Goal: Task Accomplishment & Management: Use online tool/utility

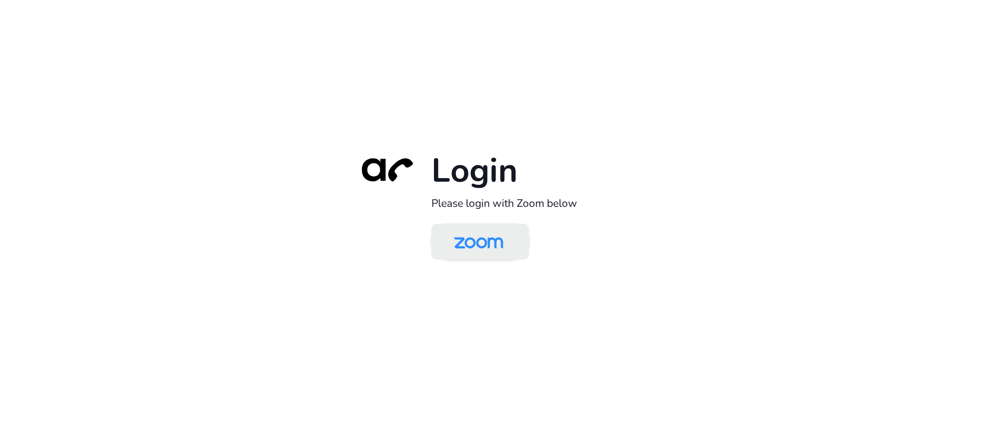
click at [435, 239] on link at bounding box center [480, 242] width 98 height 36
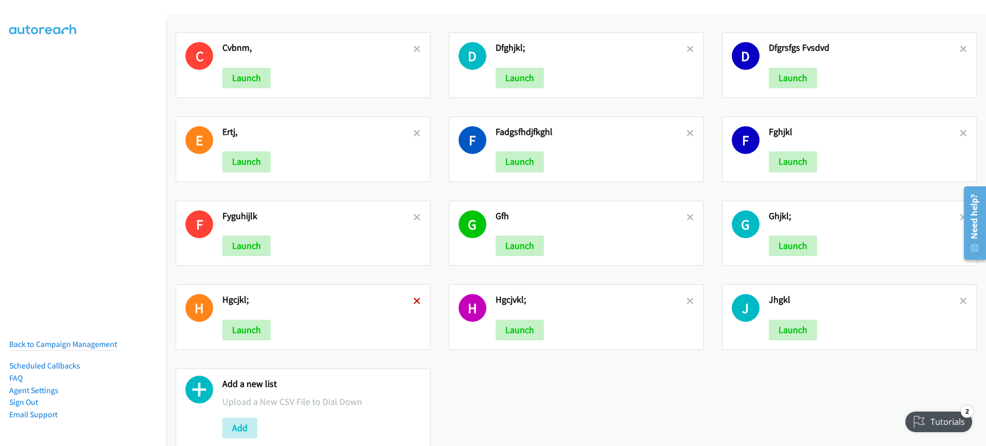
click at [414, 302] on icon at bounding box center [416, 301] width 7 height 7
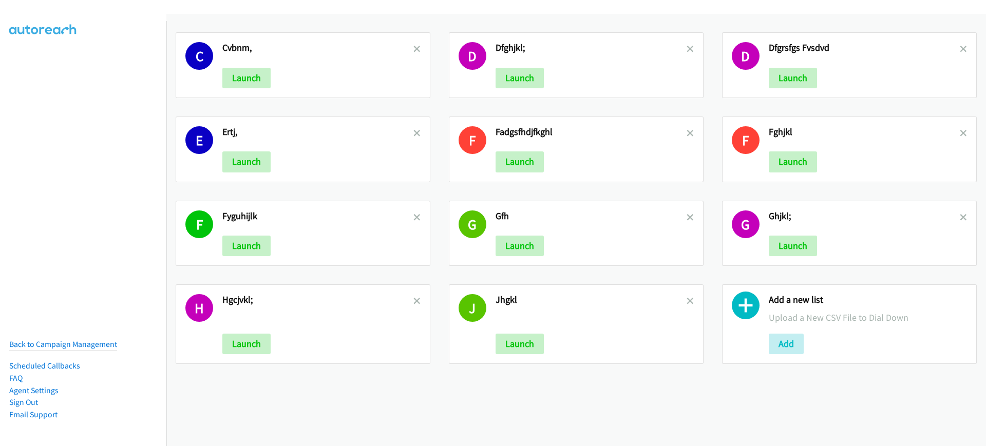
click at [414, 219] on icon at bounding box center [416, 218] width 7 height 7
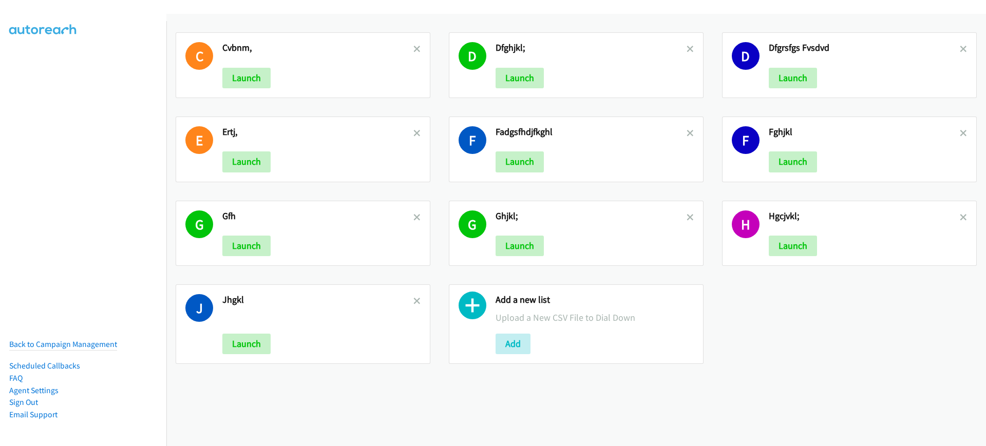
click at [413, 130] on icon at bounding box center [416, 133] width 7 height 7
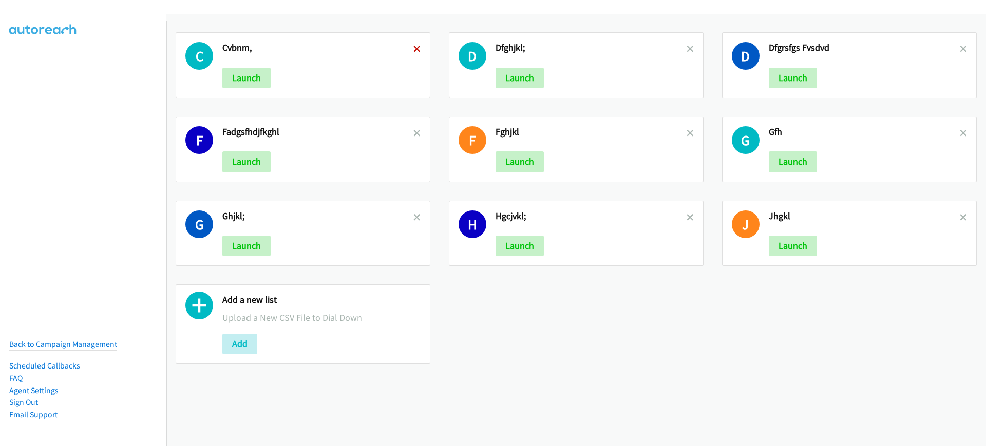
click at [415, 46] on icon at bounding box center [416, 49] width 7 height 7
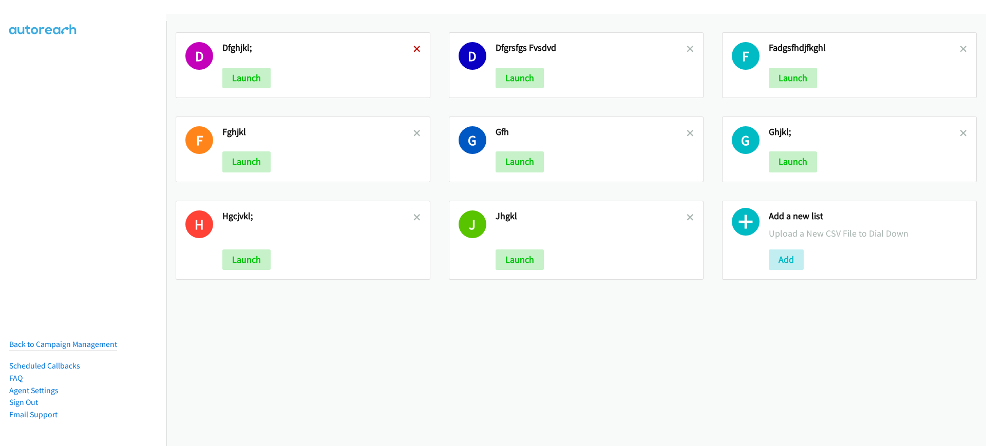
click at [414, 46] on icon at bounding box center [416, 49] width 7 height 7
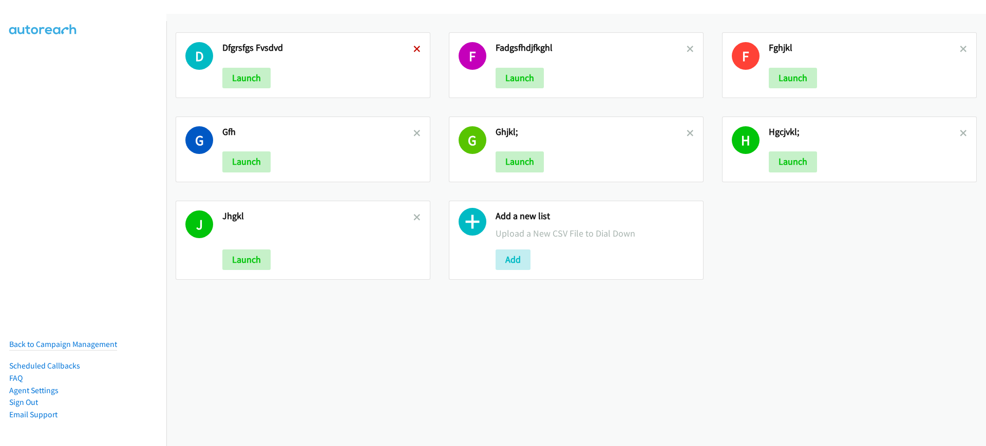
drag, startPoint x: 0, startPoint y: 0, endPoint x: 413, endPoint y: 47, distance: 415.9
click at [414, 47] on icon at bounding box center [416, 49] width 7 height 7
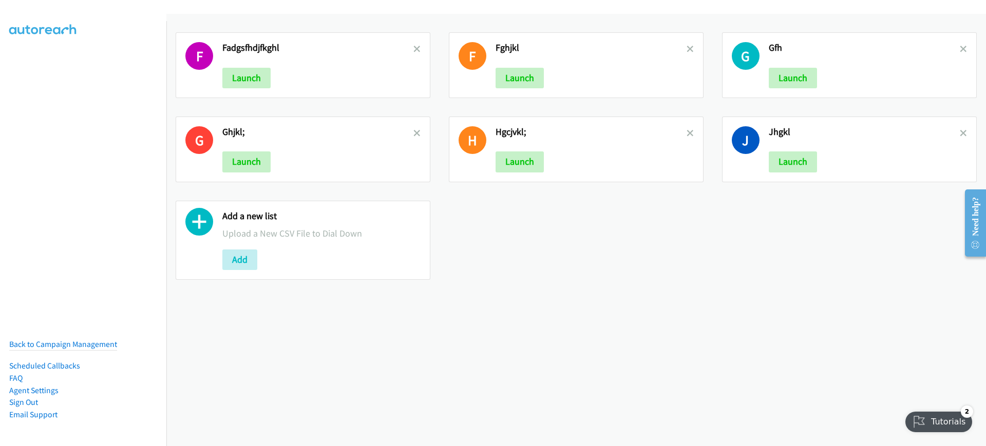
click at [413, 47] on icon at bounding box center [416, 49] width 7 height 7
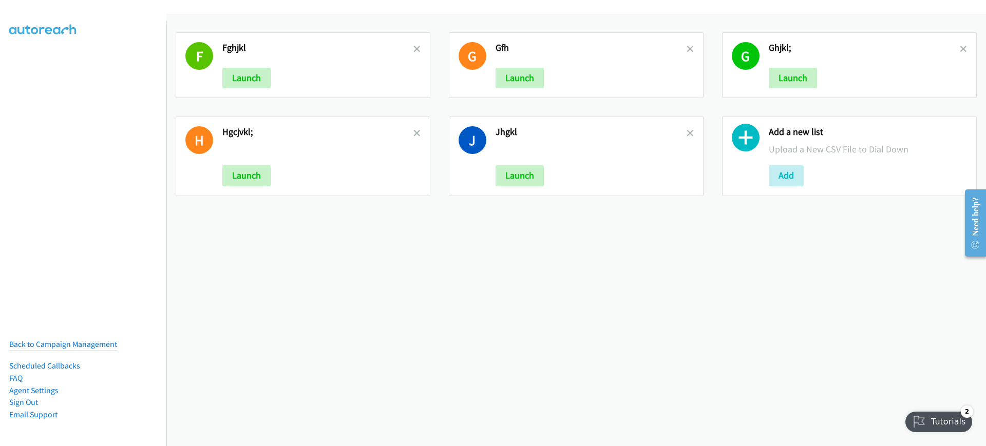
click at [413, 47] on icon at bounding box center [416, 49] width 7 height 7
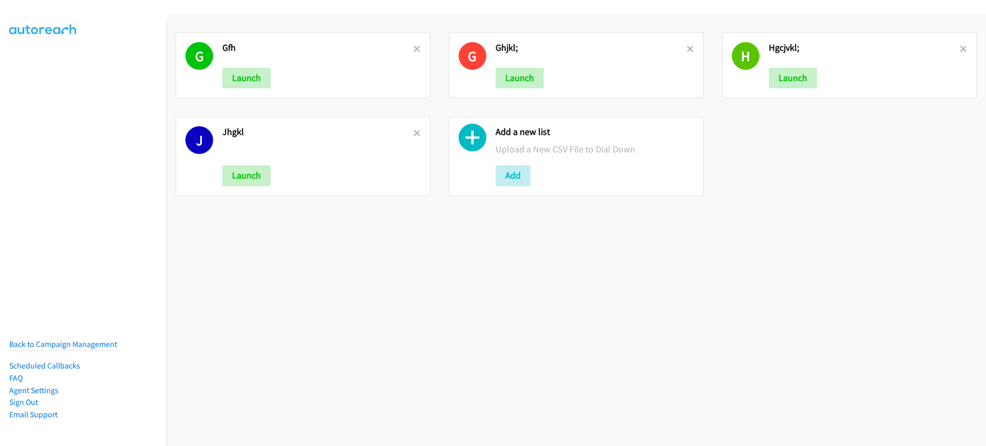
click at [413, 47] on icon at bounding box center [416, 49] width 7 height 7
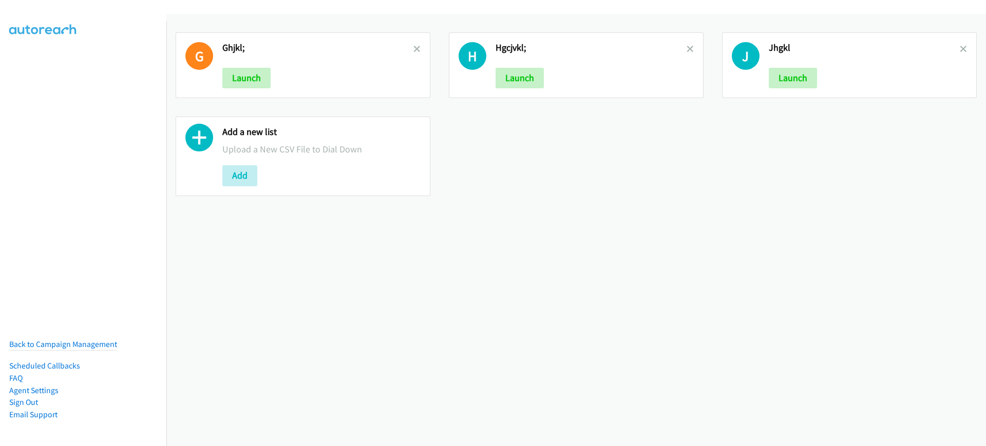
click at [413, 47] on icon at bounding box center [416, 49] width 7 height 7
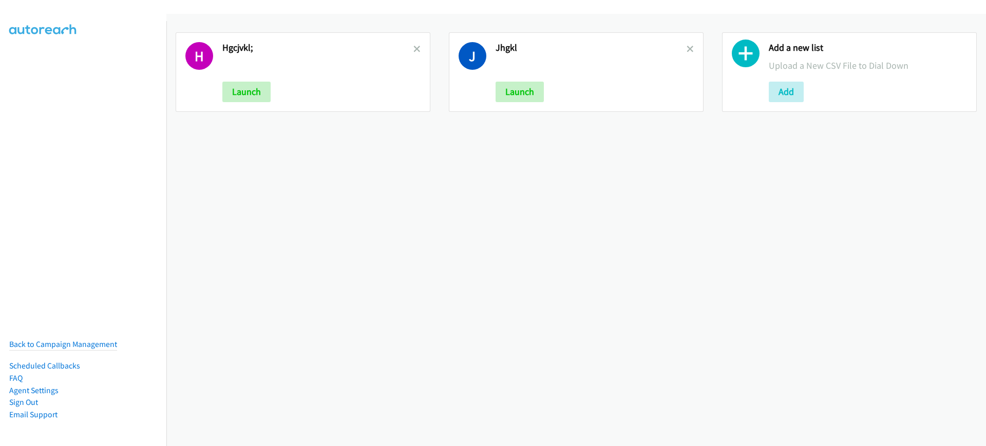
click at [413, 47] on icon at bounding box center [416, 49] width 7 height 7
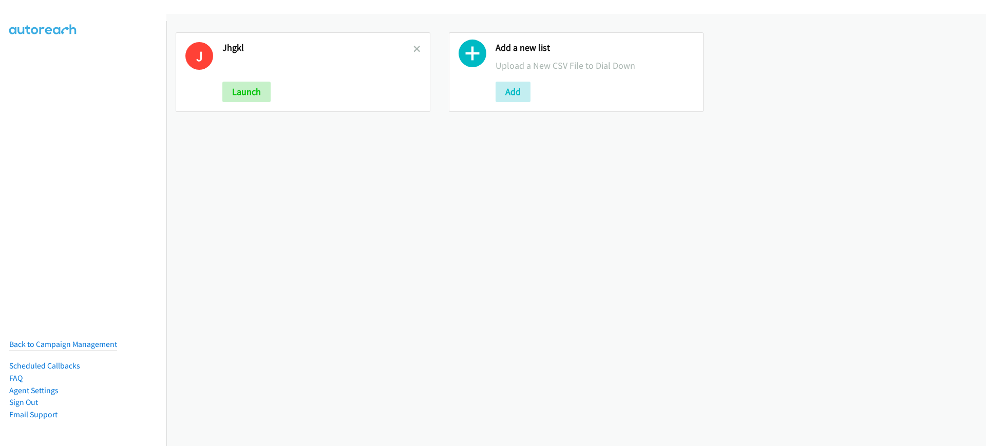
click at [413, 47] on icon at bounding box center [416, 49] width 7 height 7
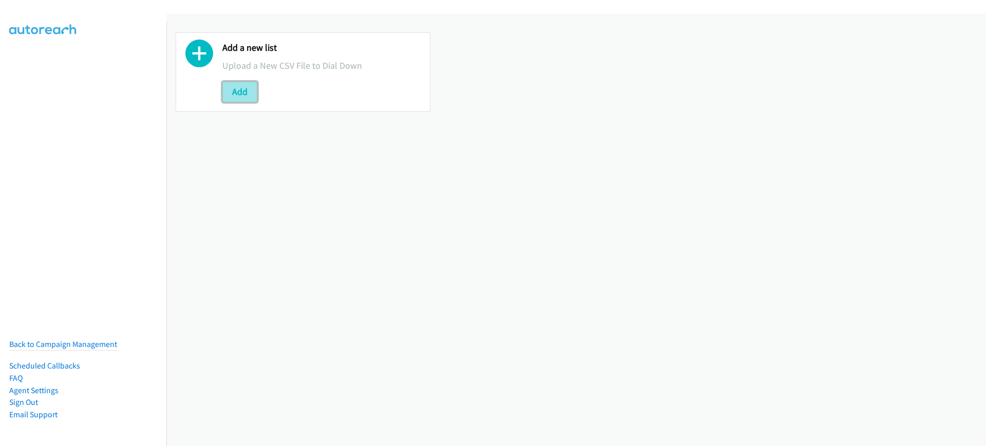
click at [244, 85] on button "Add" at bounding box center [239, 92] width 35 height 21
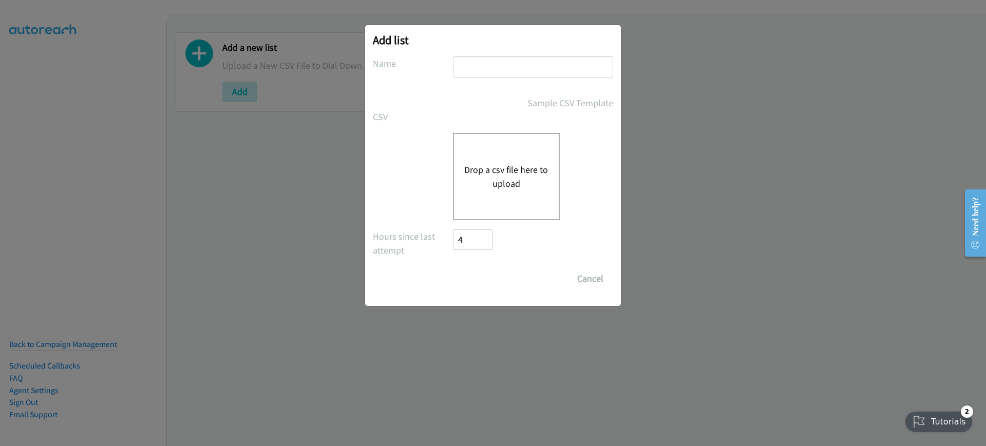
click at [481, 168] on button "Drop a csv file here to upload" at bounding box center [506, 177] width 84 height 28
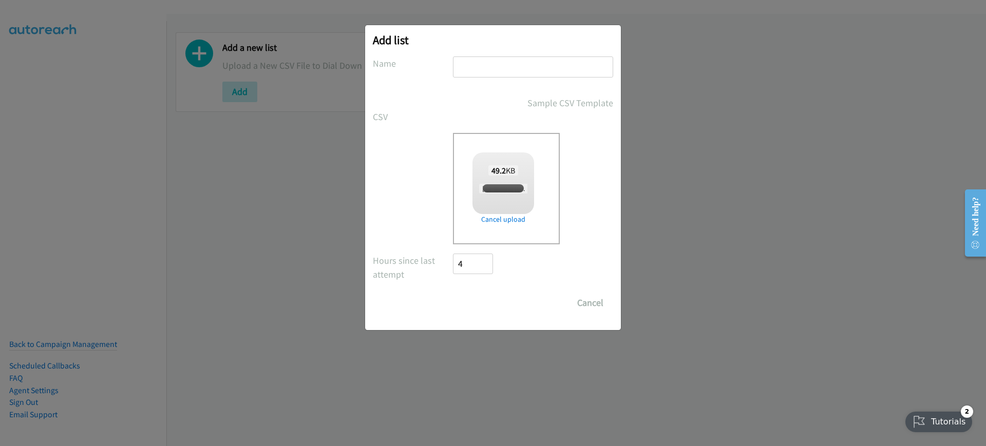
checkbox input "true"
click at [527, 69] on input "text" at bounding box center [533, 66] width 160 height 21
type input "dfghjkl;"
click at [490, 305] on input "Save List" at bounding box center [480, 303] width 54 height 21
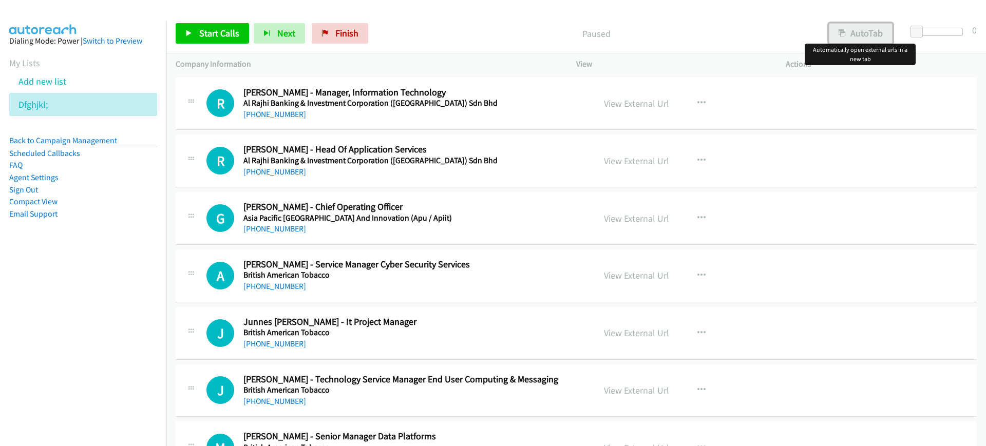
click at [858, 33] on button "AutoTab" at bounding box center [861, 33] width 64 height 21
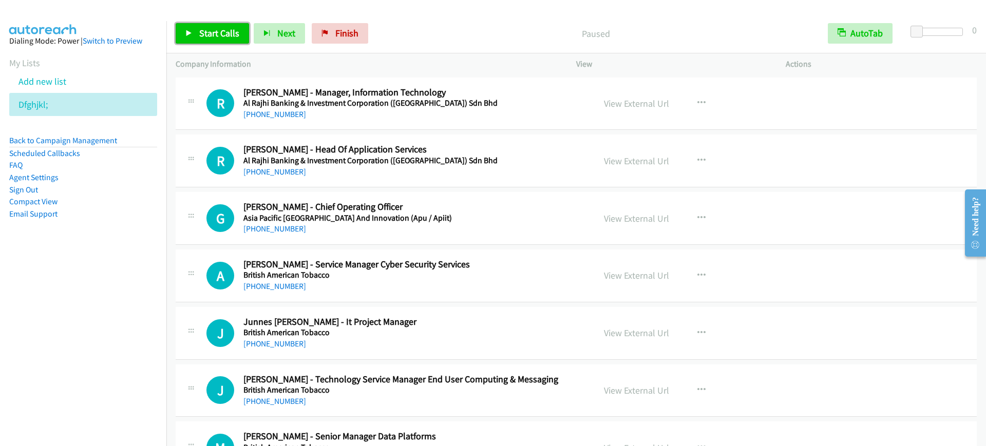
click at [216, 33] on span "Start Calls" at bounding box center [219, 33] width 40 height 12
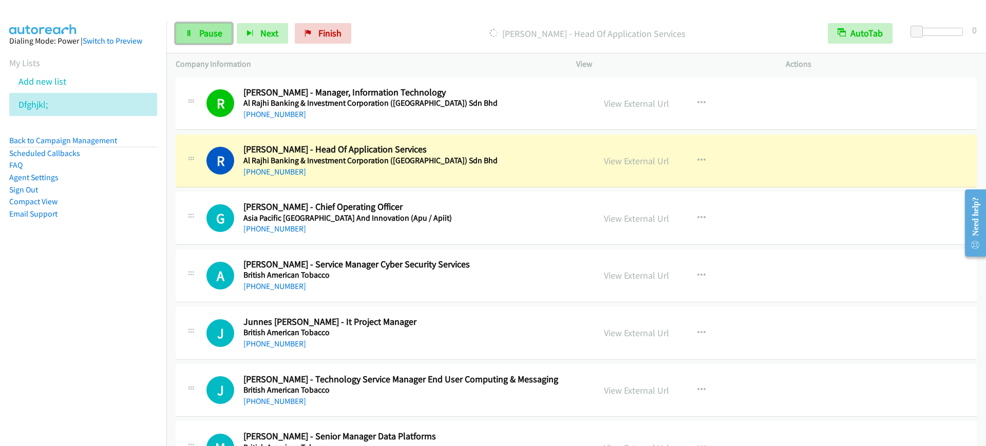
click at [195, 35] on link "Pause" at bounding box center [204, 33] width 56 height 21
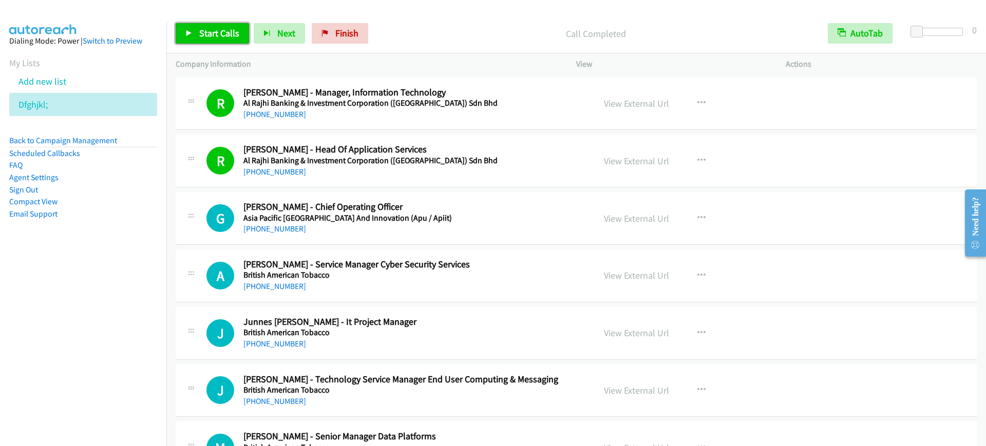
click at [207, 32] on span "Start Calls" at bounding box center [219, 33] width 40 height 12
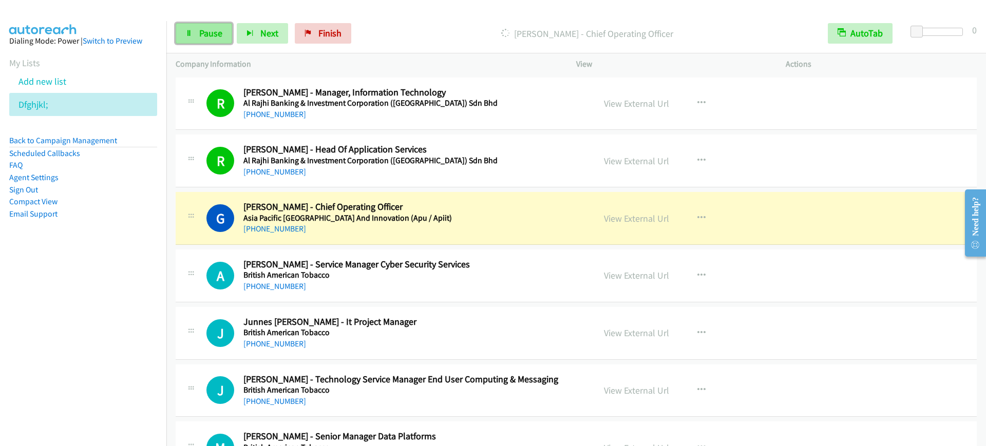
click at [211, 36] on span "Pause" at bounding box center [210, 33] width 23 height 12
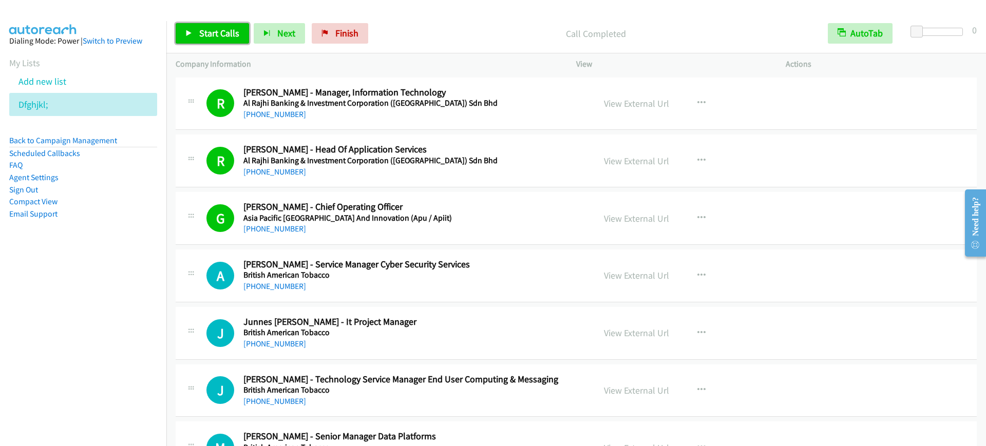
click at [222, 29] on span "Start Calls" at bounding box center [219, 33] width 40 height 12
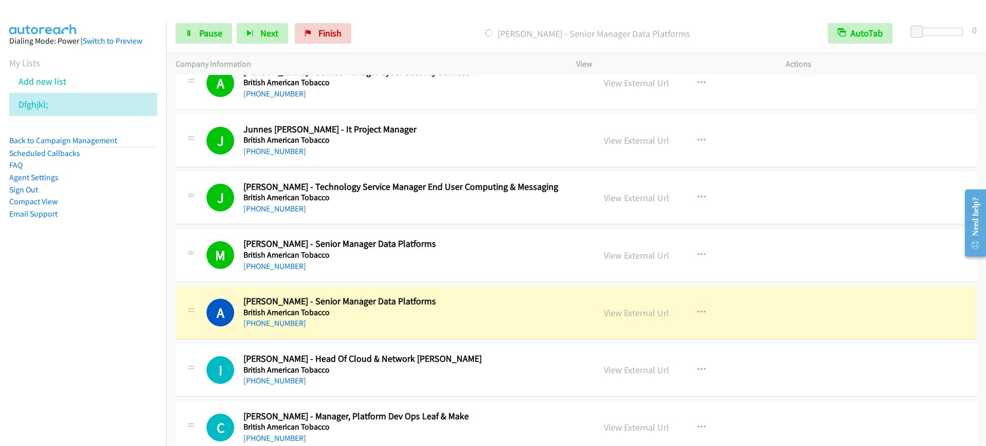
scroll to position [321, 0]
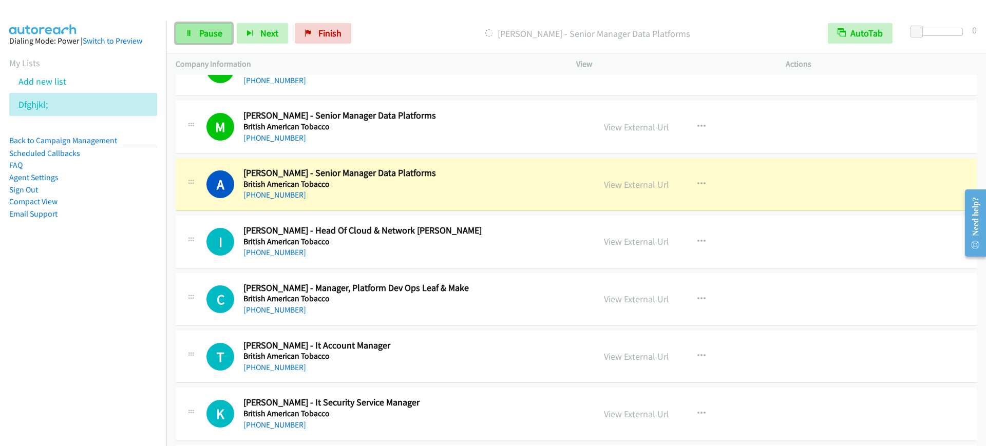
click at [206, 37] on span "Pause" at bounding box center [210, 33] width 23 height 12
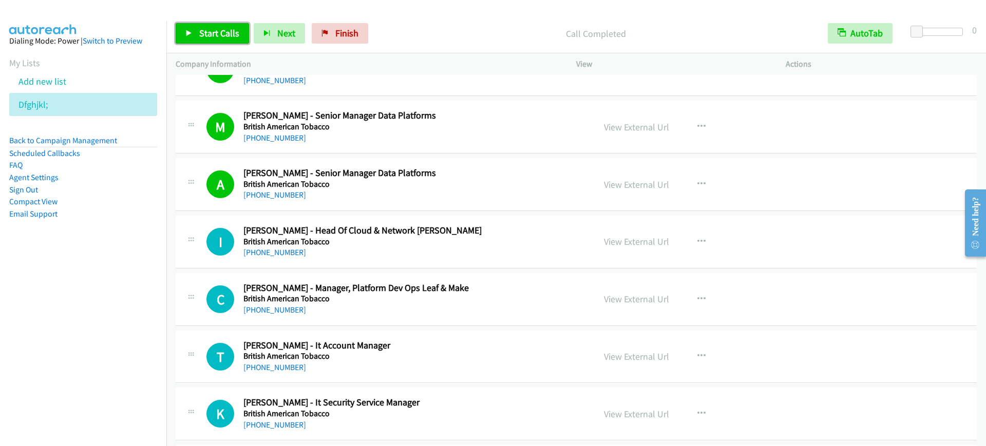
click at [190, 30] on icon at bounding box center [188, 33] width 7 height 7
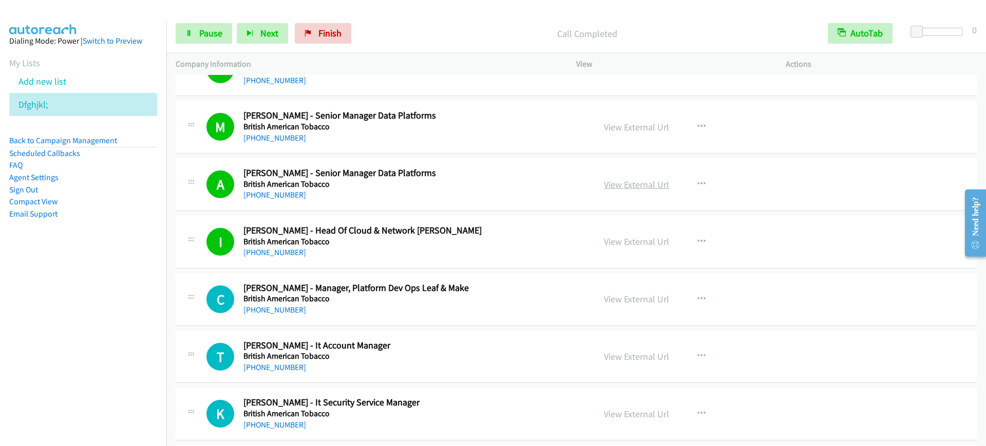
click at [606, 183] on link "View External Url" at bounding box center [636, 185] width 65 height 12
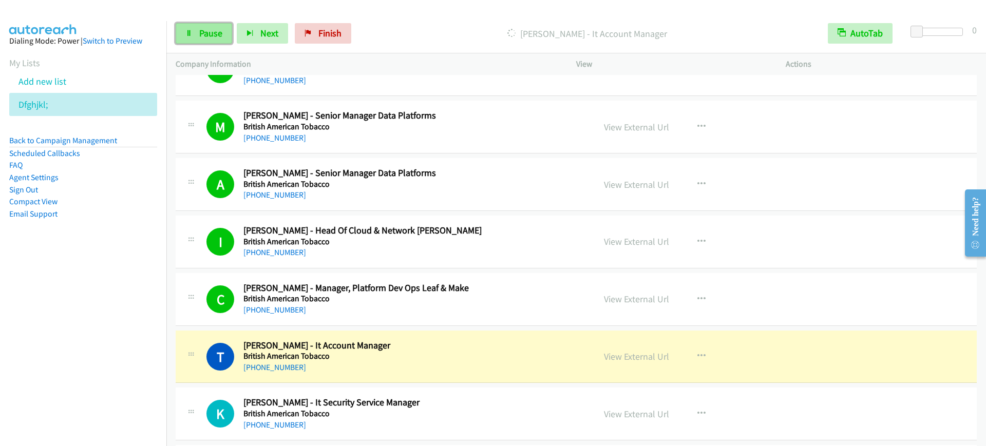
click at [212, 33] on span "Pause" at bounding box center [210, 33] width 23 height 12
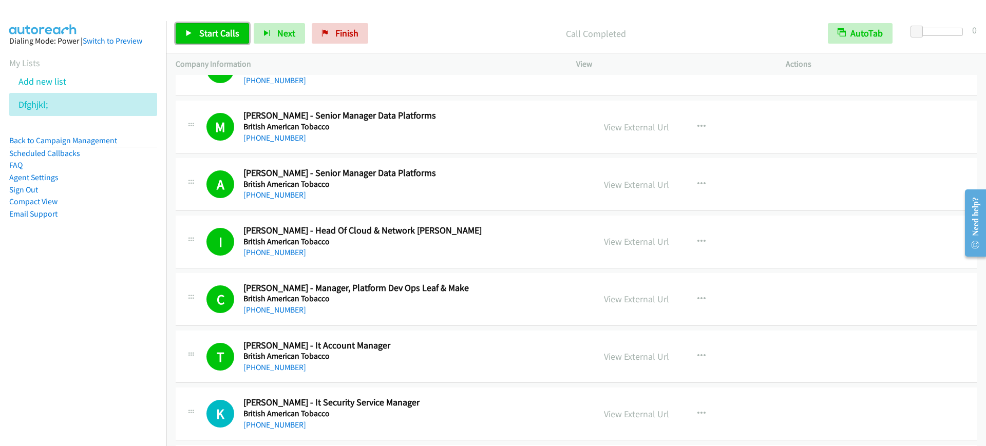
click at [210, 28] on span "Start Calls" at bounding box center [219, 33] width 40 height 12
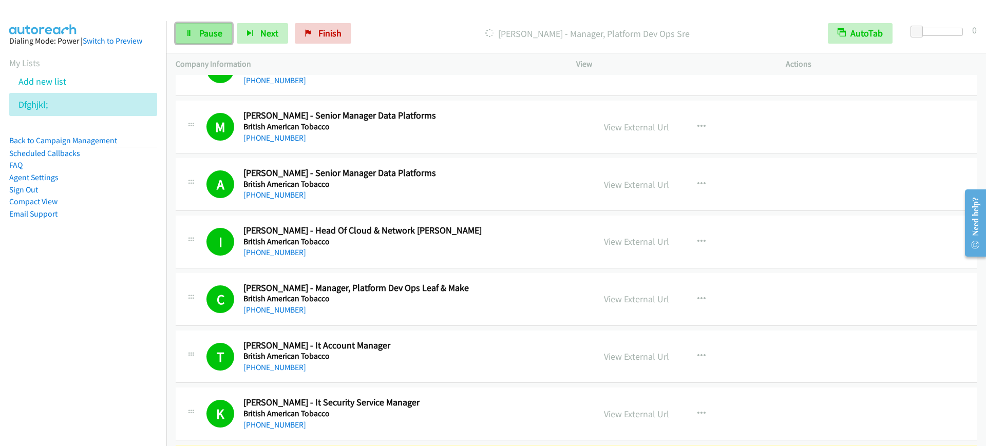
click at [180, 27] on link "Pause" at bounding box center [204, 33] width 56 height 21
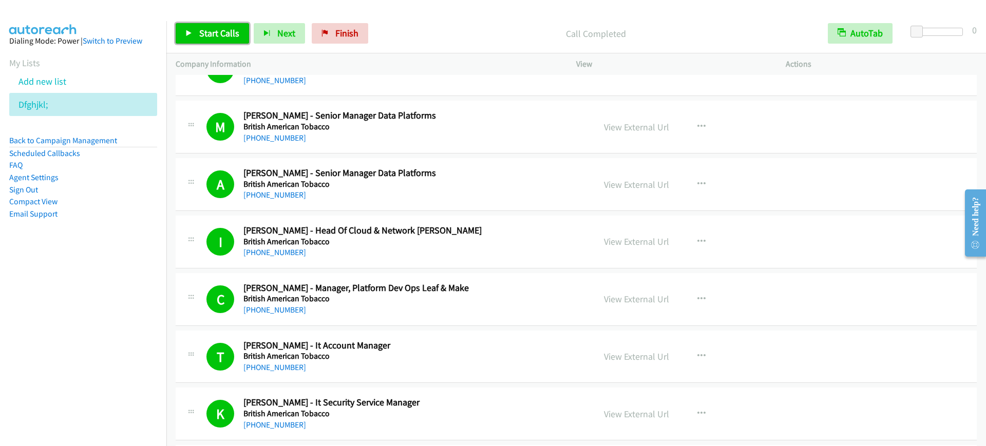
click at [216, 31] on span "Start Calls" at bounding box center [219, 33] width 40 height 12
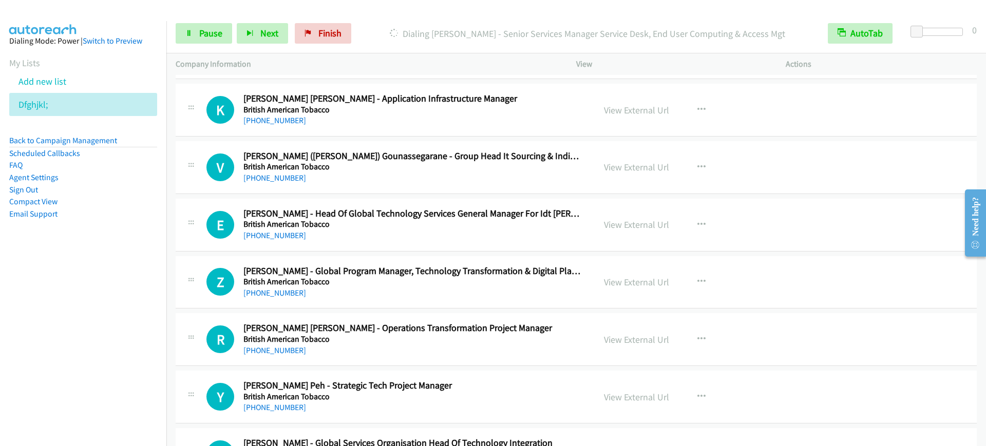
scroll to position [898, 0]
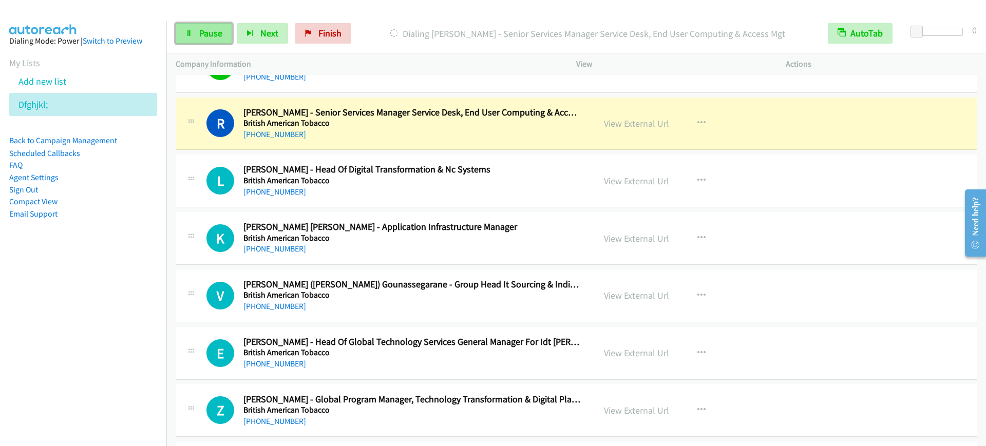
click at [213, 35] on span "Pause" at bounding box center [210, 33] width 23 height 12
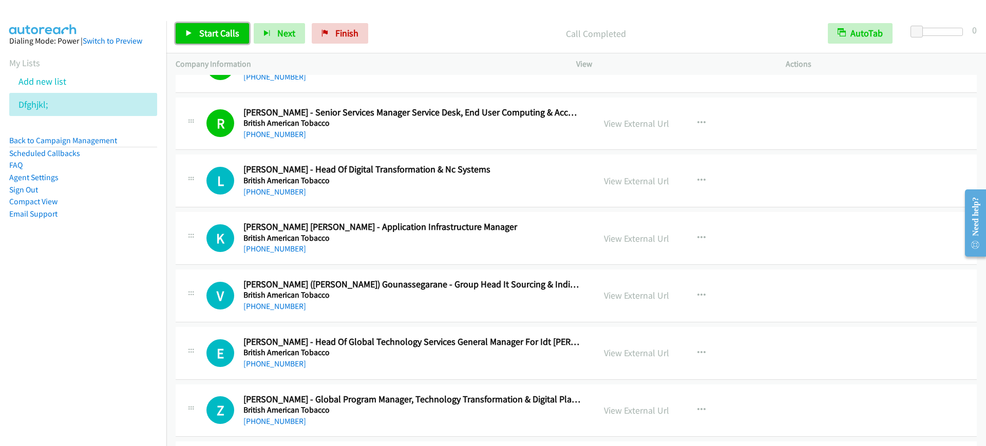
click at [191, 31] on icon at bounding box center [188, 33] width 7 height 7
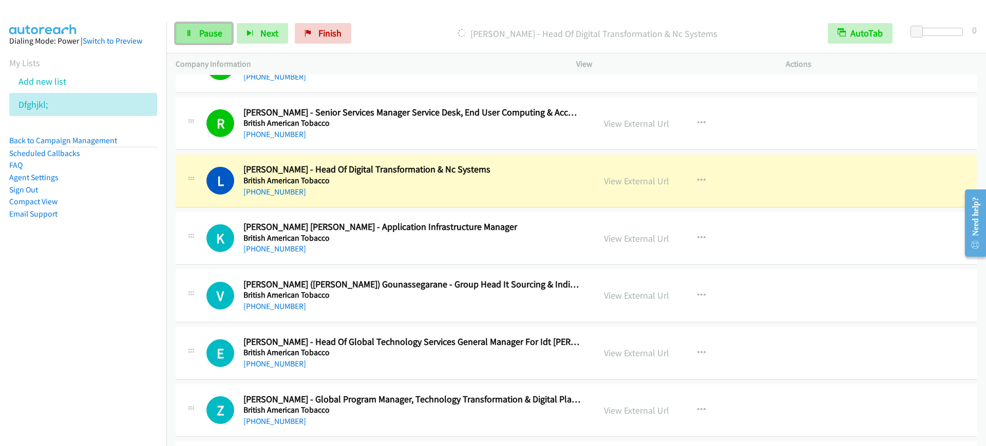
click at [205, 26] on link "Pause" at bounding box center [204, 33] width 56 height 21
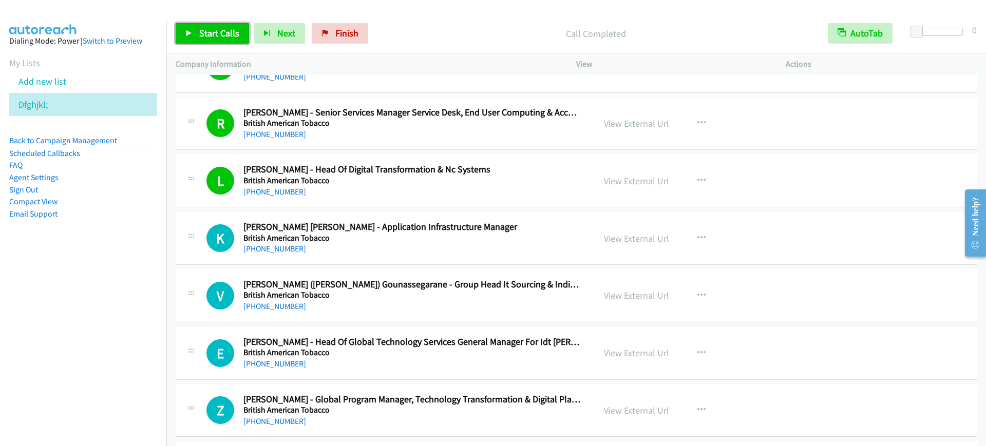
click at [227, 33] on span "Start Calls" at bounding box center [219, 33] width 40 height 12
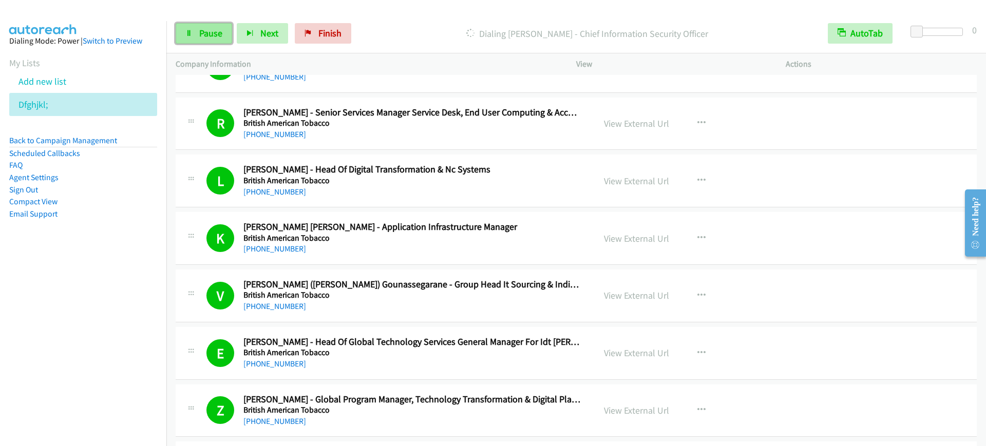
click at [215, 33] on span "Pause" at bounding box center [210, 33] width 23 height 12
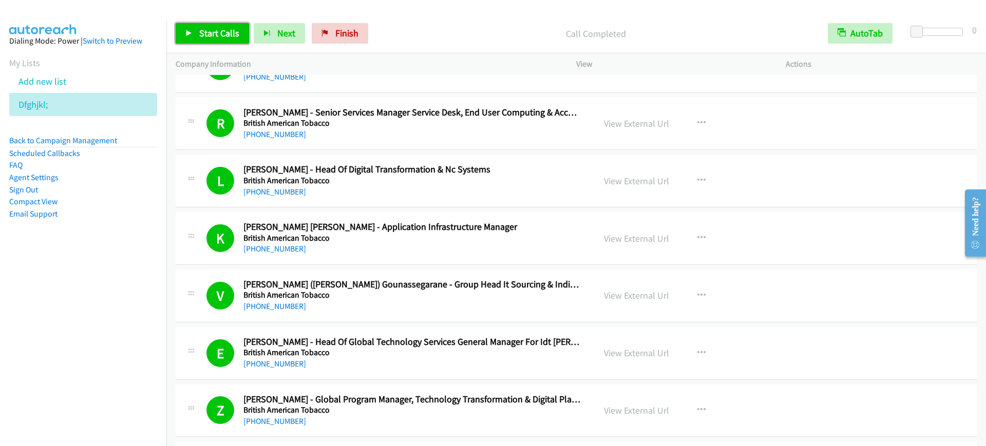
click at [218, 29] on span "Start Calls" at bounding box center [219, 33] width 40 height 12
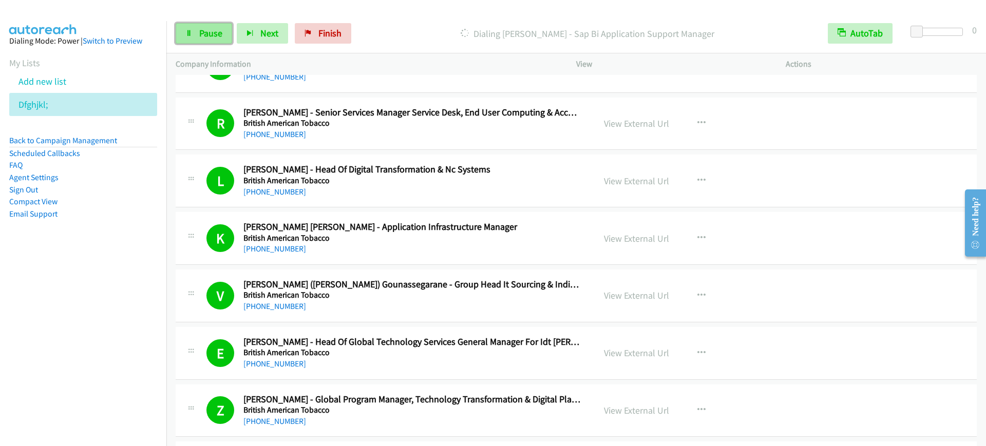
click at [218, 29] on span "Pause" at bounding box center [210, 33] width 23 height 12
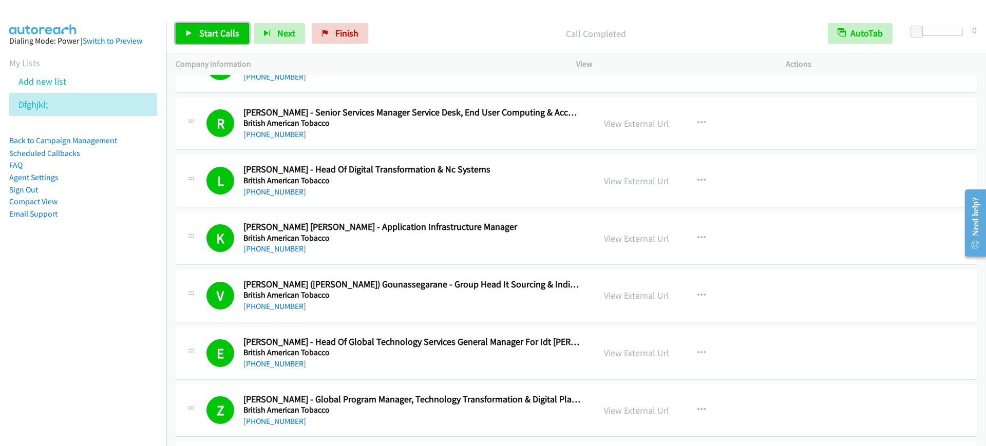
click at [214, 36] on span "Start Calls" at bounding box center [219, 33] width 40 height 12
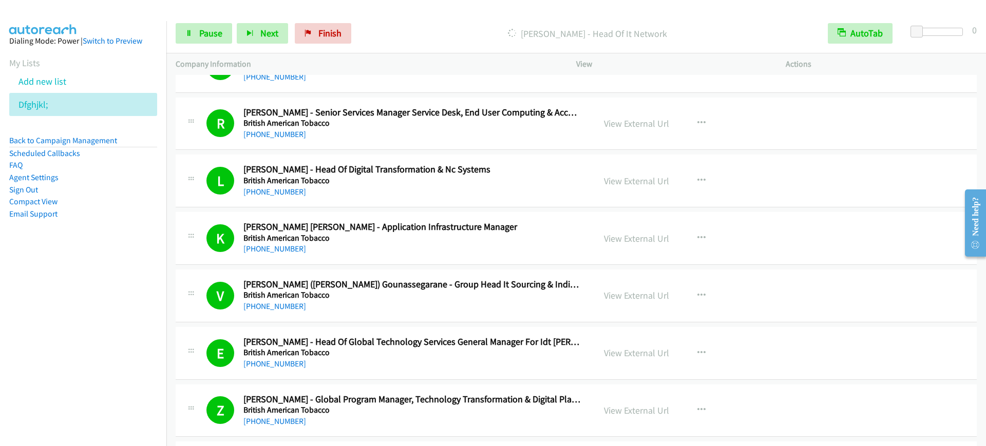
click at [164, 14] on div at bounding box center [488, 20] width 976 height 40
click at [202, 35] on span "Pause" at bounding box center [210, 33] width 23 height 12
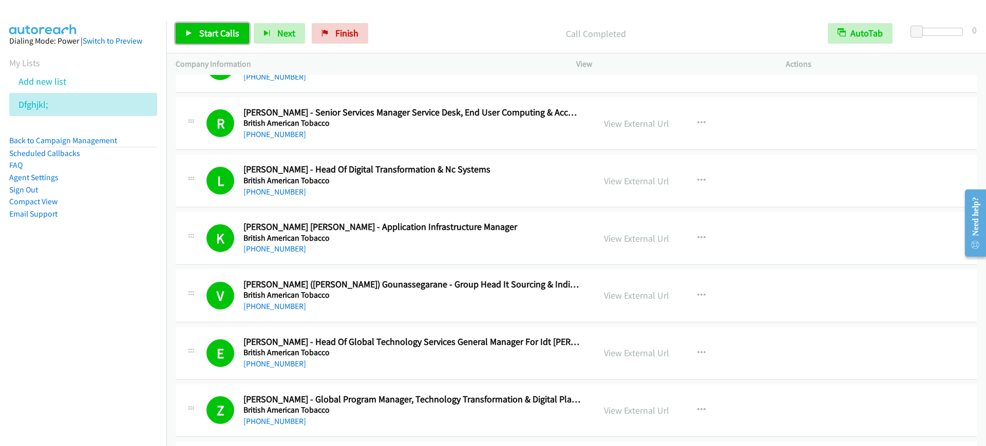
click at [199, 32] on span "Start Calls" at bounding box center [219, 33] width 40 height 12
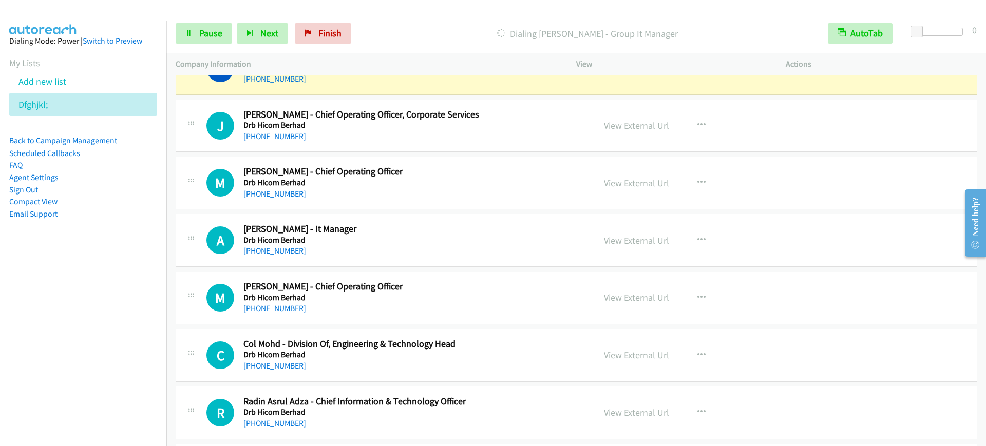
scroll to position [2310, 0]
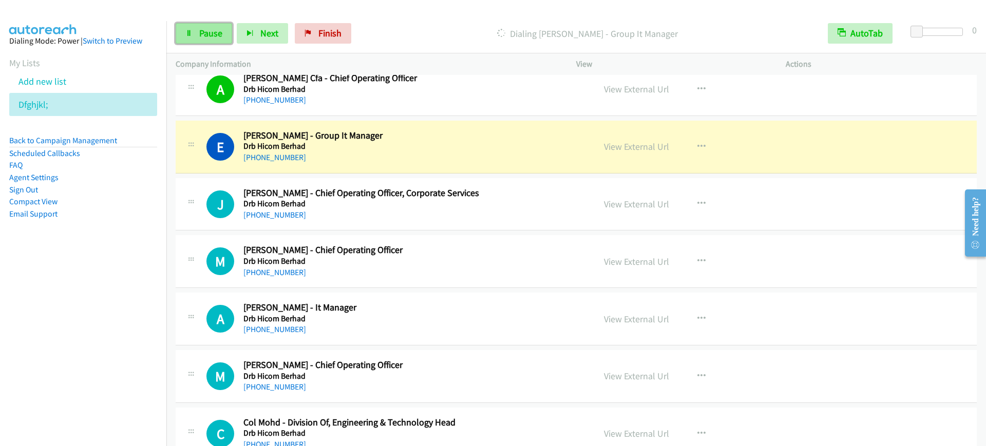
click at [208, 31] on span "Pause" at bounding box center [210, 33] width 23 height 12
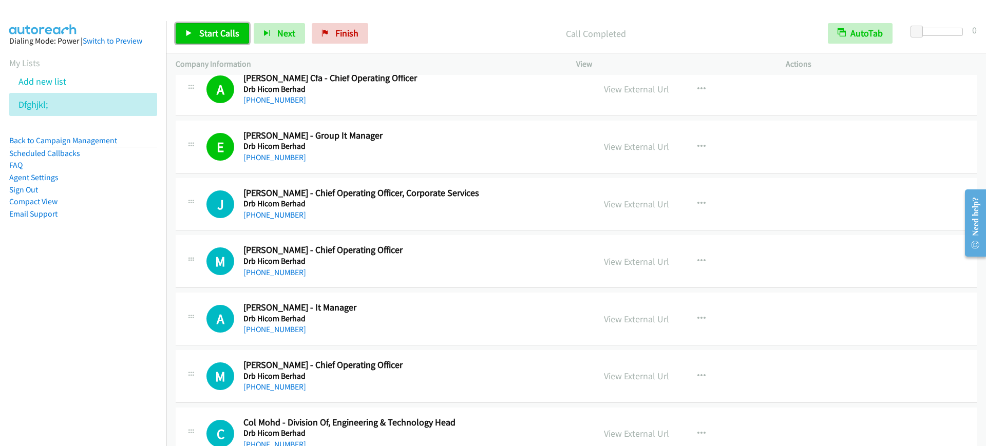
click at [199, 30] on span "Start Calls" at bounding box center [219, 33] width 40 height 12
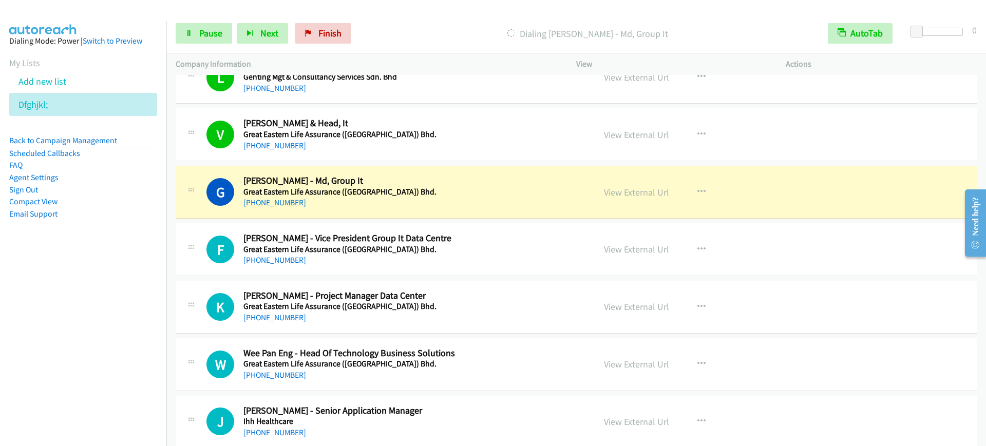
scroll to position [3397, 0]
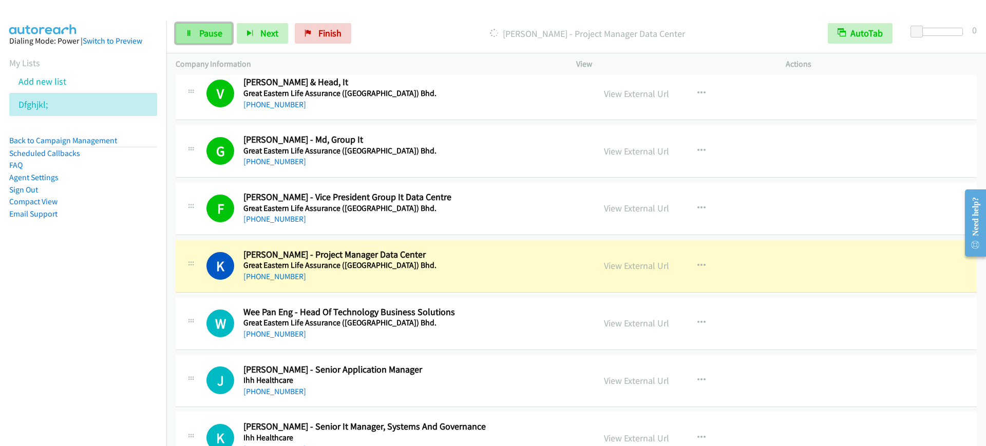
click at [200, 34] on span "Pause" at bounding box center [210, 33] width 23 height 12
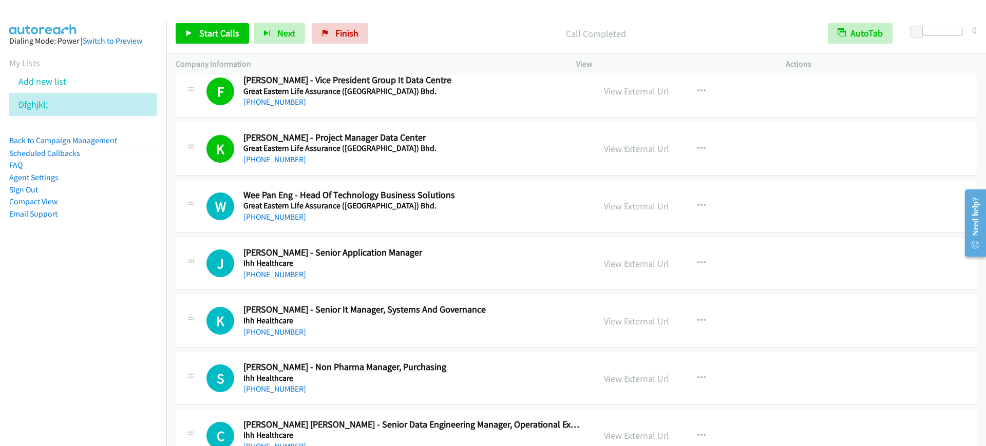
scroll to position [3653, 0]
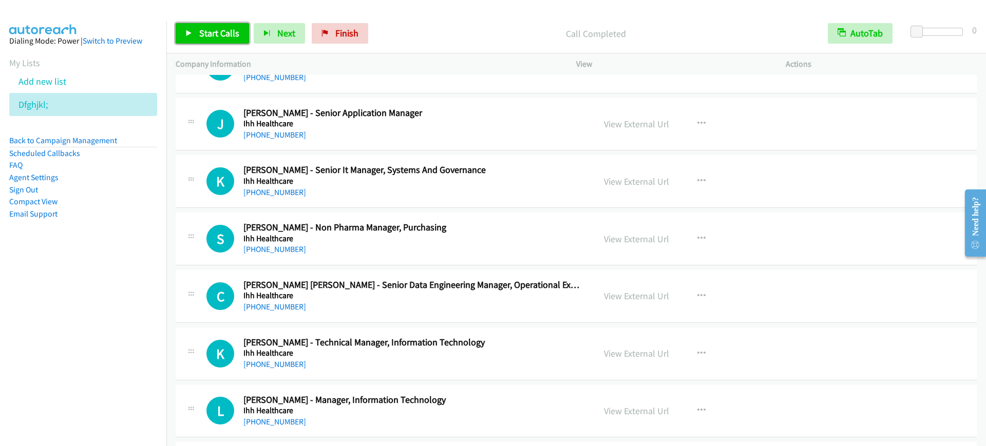
click at [195, 24] on link "Start Calls" at bounding box center [212, 33] width 73 height 21
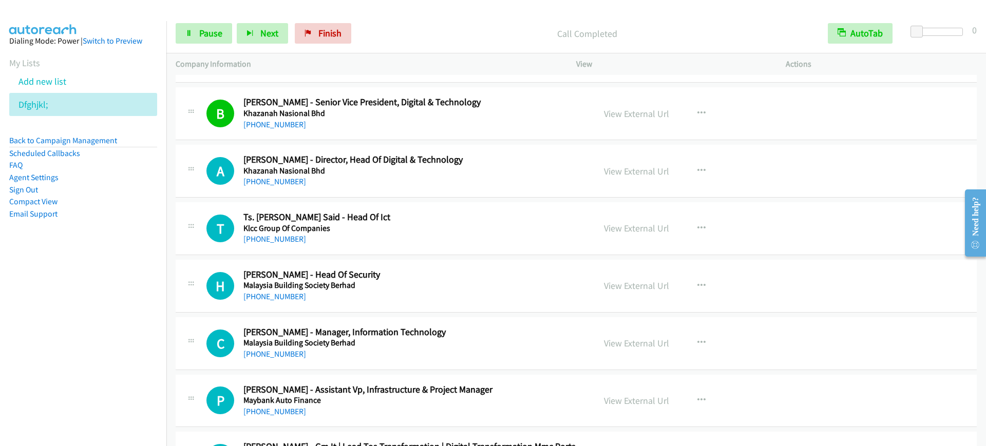
scroll to position [4359, 0]
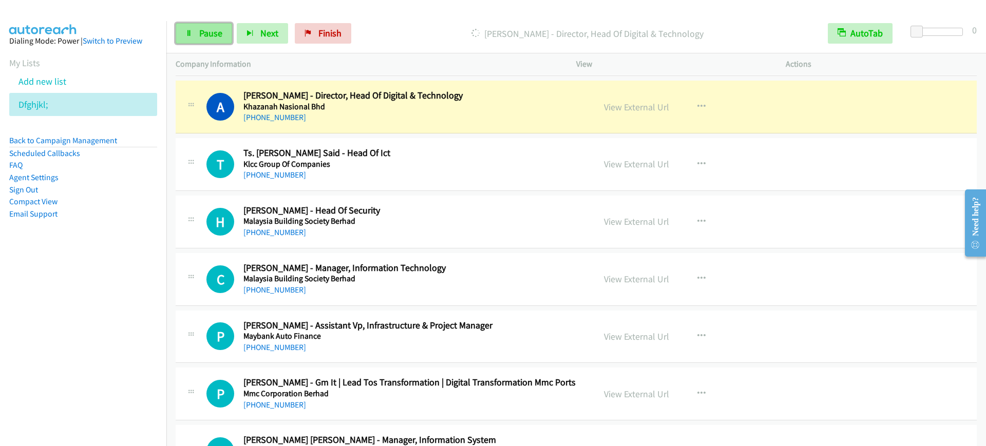
click at [205, 29] on span "Pause" at bounding box center [210, 33] width 23 height 12
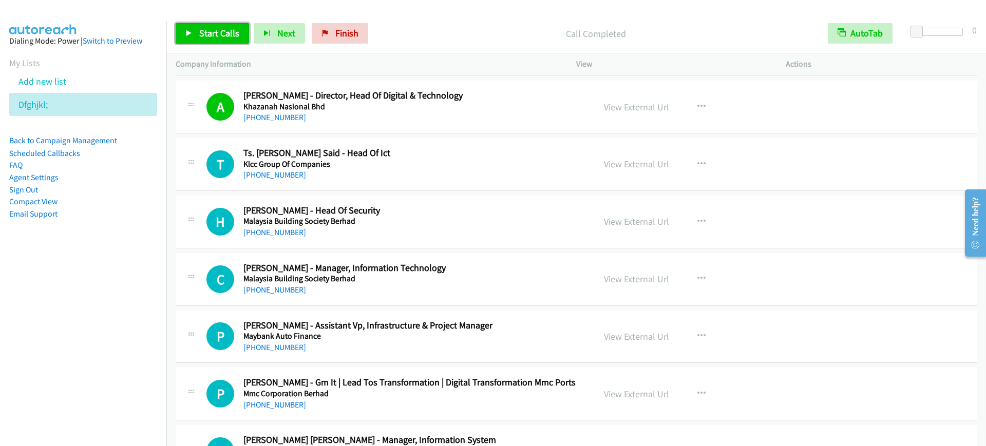
click at [210, 35] on span "Start Calls" at bounding box center [219, 33] width 40 height 12
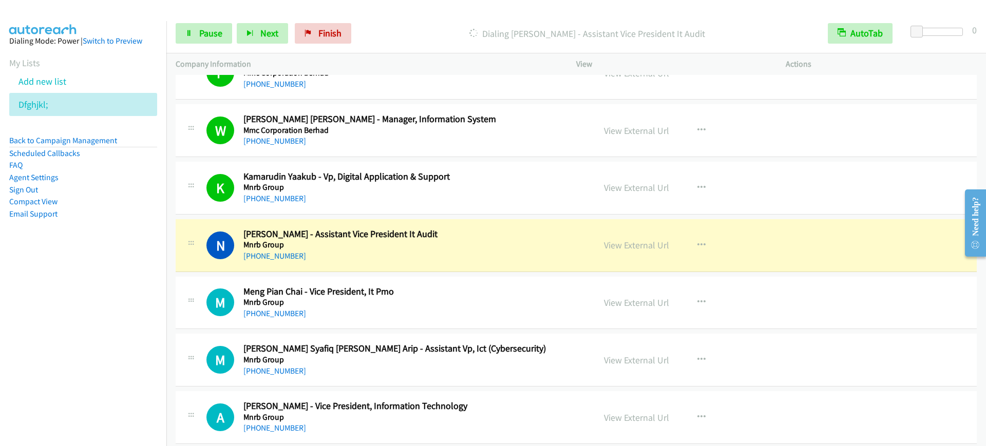
scroll to position [4744, 0]
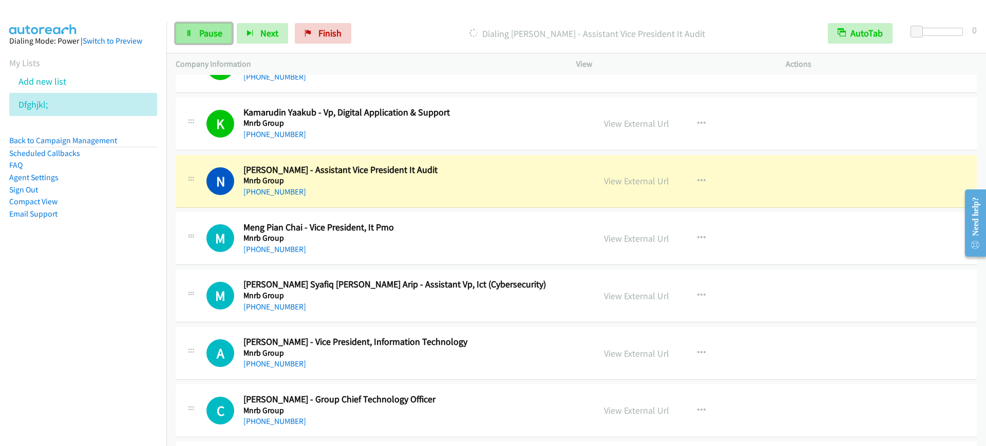
click at [209, 33] on span "Pause" at bounding box center [210, 33] width 23 height 12
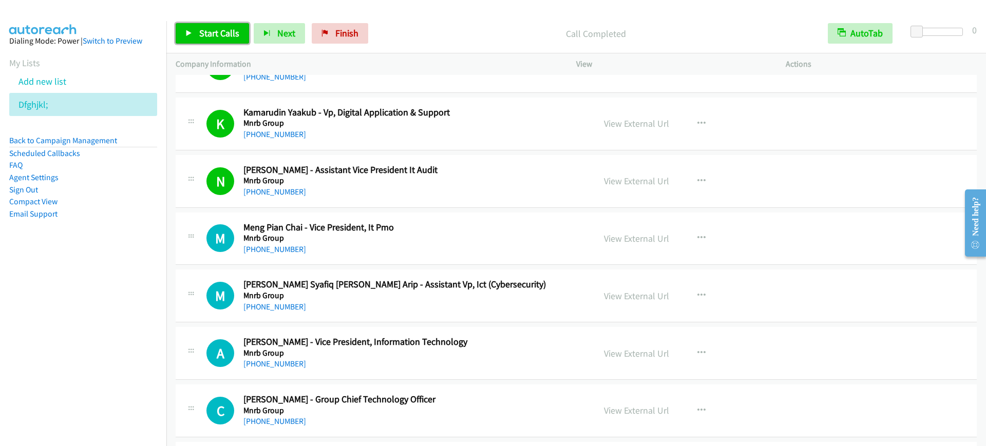
click at [210, 27] on span "Start Calls" at bounding box center [219, 33] width 40 height 12
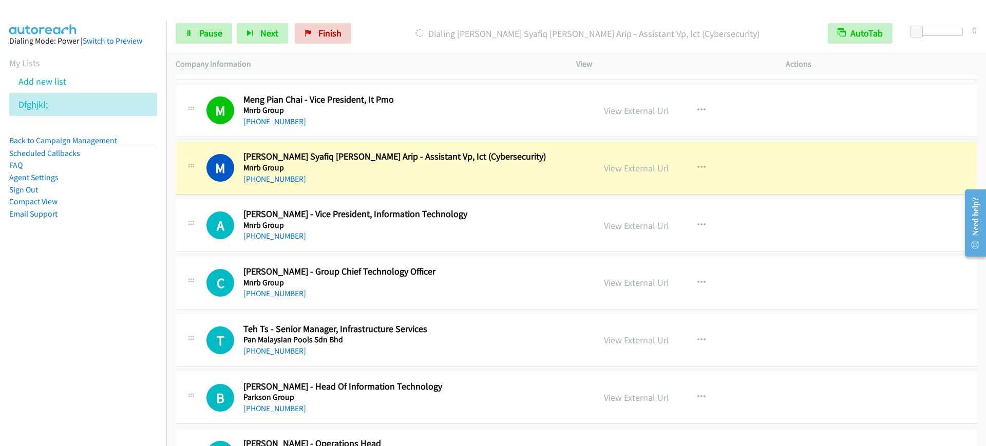
scroll to position [4873, 0]
click at [216, 39] on link "Pause" at bounding box center [204, 33] width 56 height 21
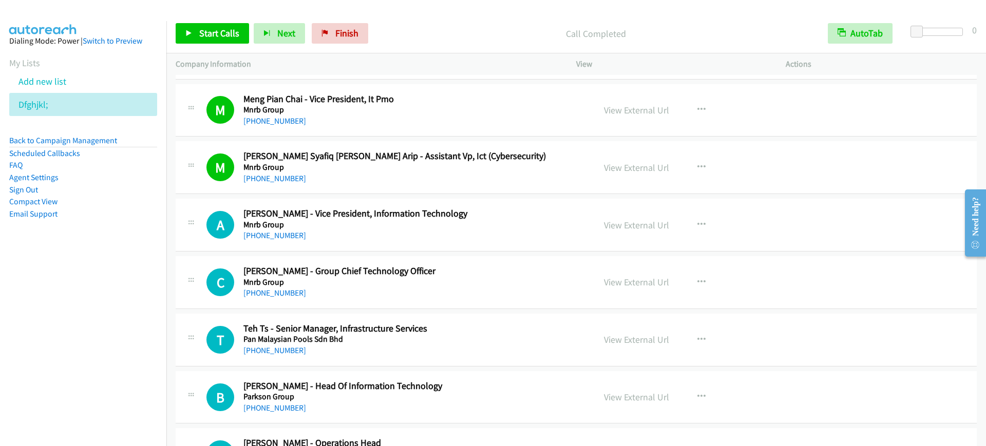
click at [212, 44] on div "Start Calls Pause Next Finish Call Completed AutoTab AutoTab 0" at bounding box center [575, 34] width 819 height 40
click at [215, 32] on span "Start Calls" at bounding box center [219, 33] width 40 height 12
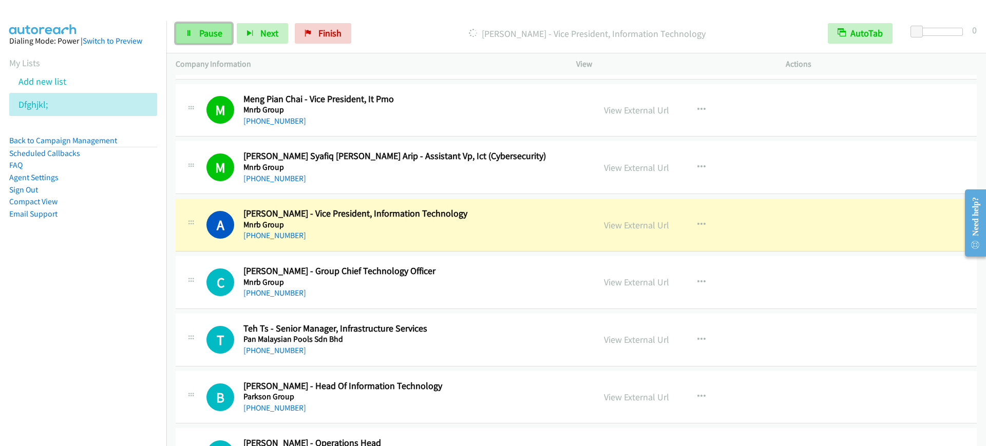
click at [191, 26] on link "Pause" at bounding box center [204, 33] width 56 height 21
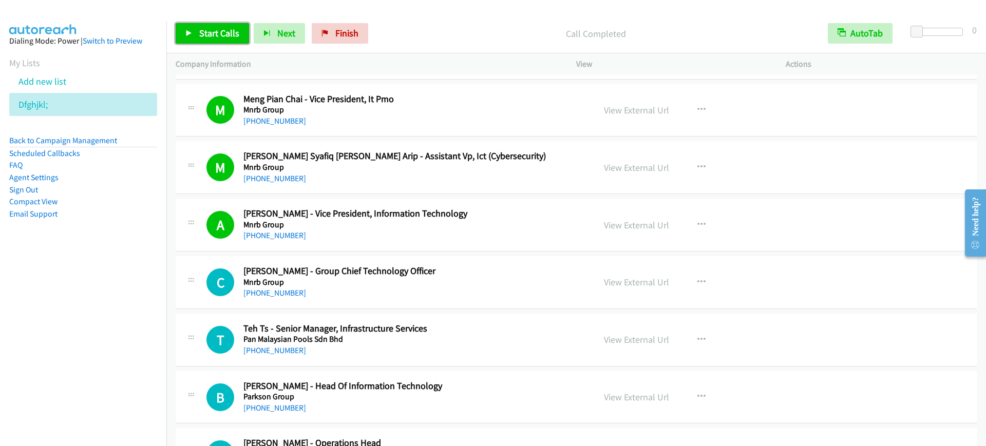
click at [218, 36] on span "Start Calls" at bounding box center [219, 33] width 40 height 12
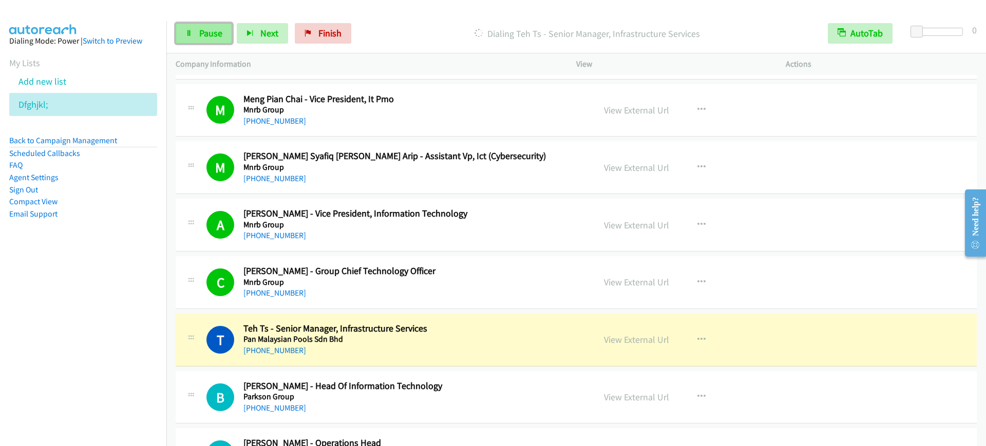
click at [194, 24] on link "Pause" at bounding box center [204, 33] width 56 height 21
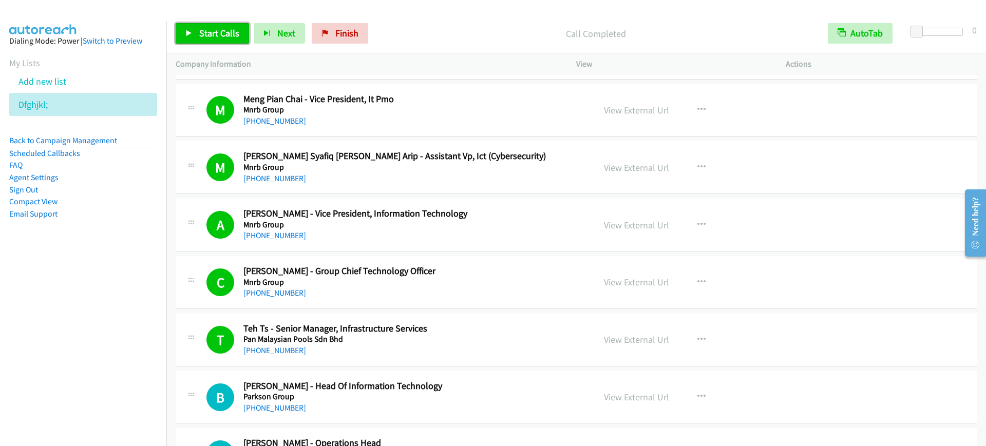
click at [213, 27] on span "Start Calls" at bounding box center [219, 33] width 40 height 12
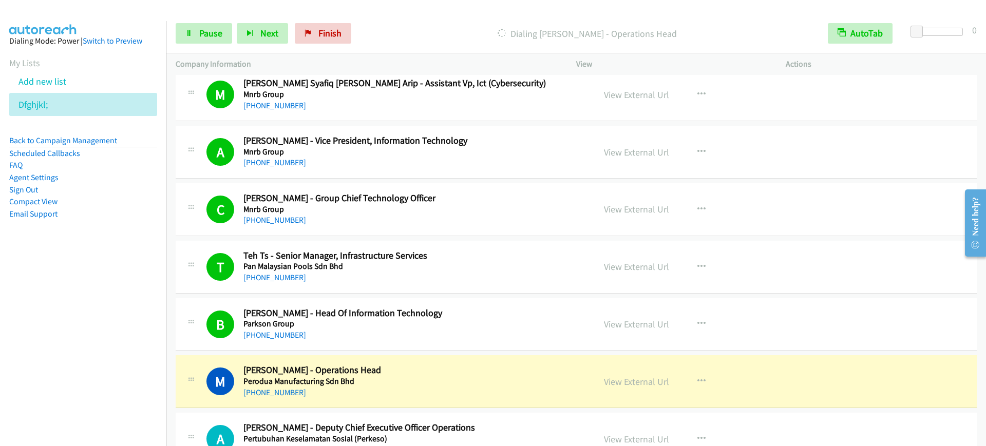
scroll to position [5065, 0]
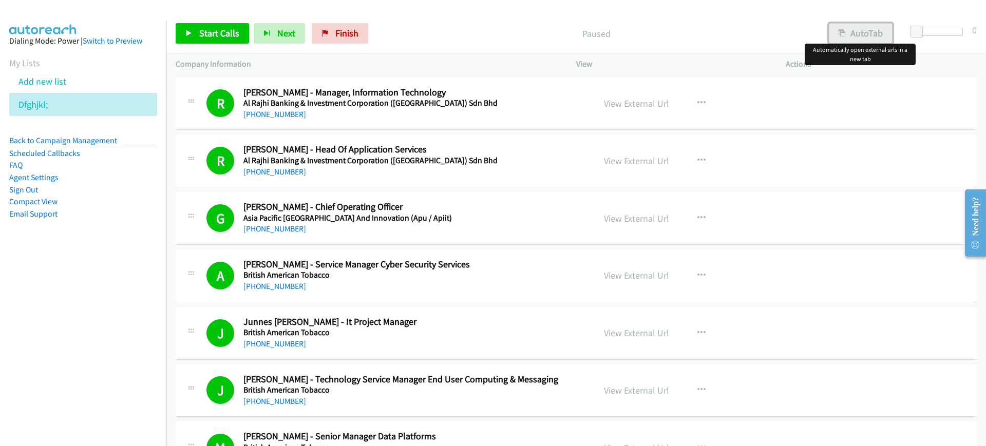
click at [860, 25] on button "AutoTab" at bounding box center [861, 33] width 64 height 21
